Goal: Task Accomplishment & Management: Manage account settings

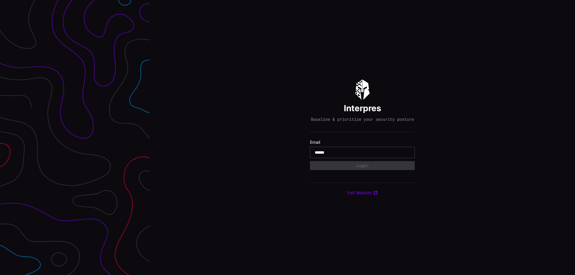
type input "**********"
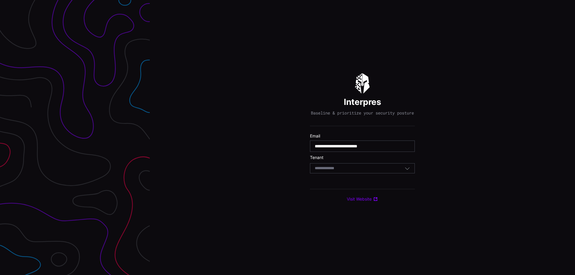
click at [364, 171] on div "Select Tenant" at bounding box center [360, 168] width 90 height 5
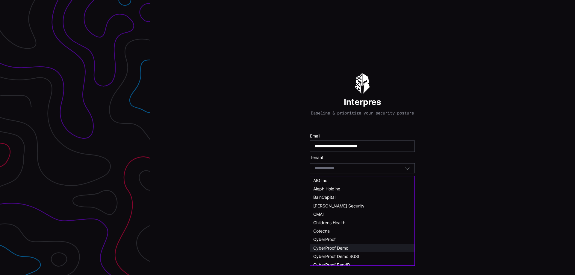
click at [343, 246] on span "CyberProof Demo" at bounding box center [330, 248] width 35 height 5
